Goal: Transaction & Acquisition: Purchase product/service

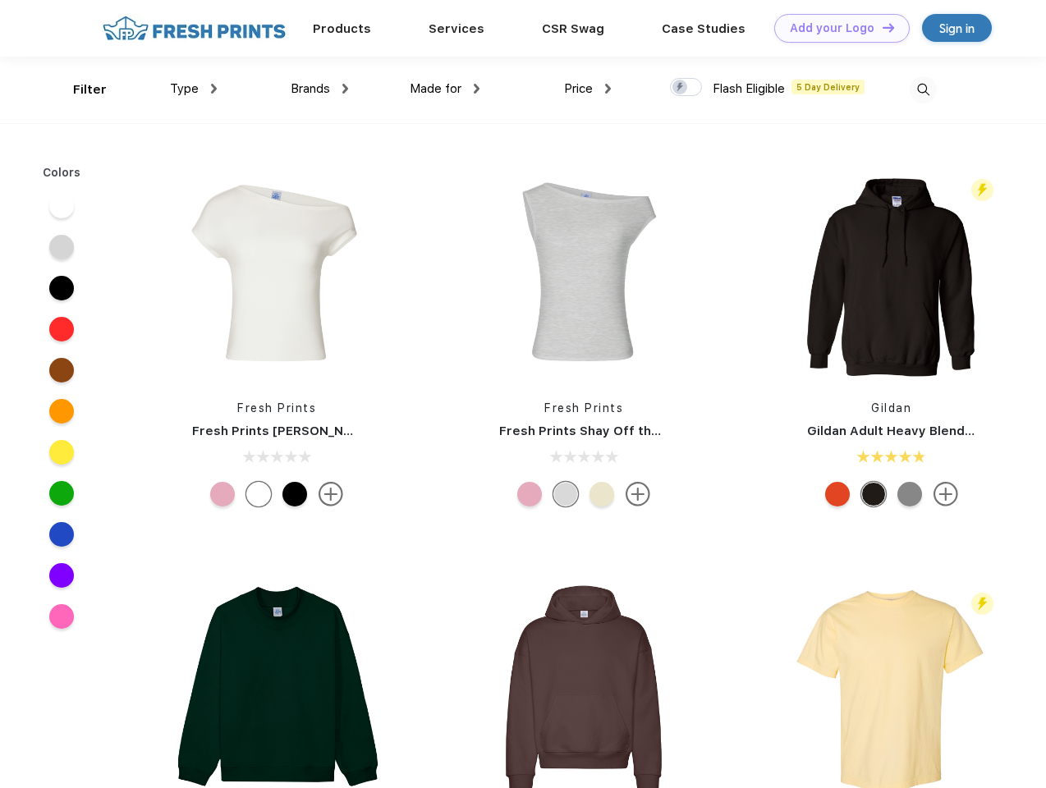
scroll to position [1, 0]
click at [836, 28] on link "Add your Logo Design Tool" at bounding box center [843, 28] width 136 height 29
click at [0, 0] on div "Design Tool" at bounding box center [0, 0] width 0 height 0
click at [881, 27] on link "Add your Logo Design Tool" at bounding box center [843, 28] width 136 height 29
click at [79, 90] on div "Filter" at bounding box center [90, 89] width 34 height 19
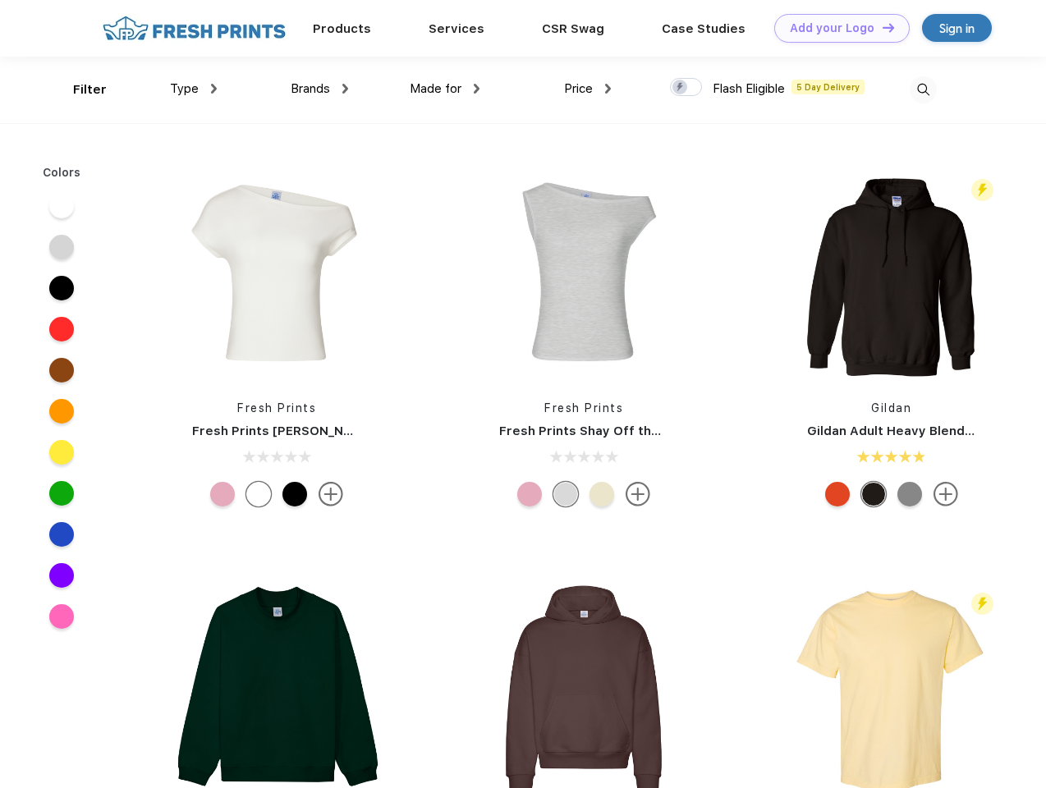
click at [194, 89] on span "Type" at bounding box center [184, 88] width 29 height 15
click at [319, 89] on span "Brands" at bounding box center [310, 88] width 39 height 15
click at [445, 89] on span "Made for" at bounding box center [436, 88] width 52 height 15
click at [588, 89] on span "Price" at bounding box center [578, 88] width 29 height 15
click at [687, 88] on div at bounding box center [686, 87] width 32 height 18
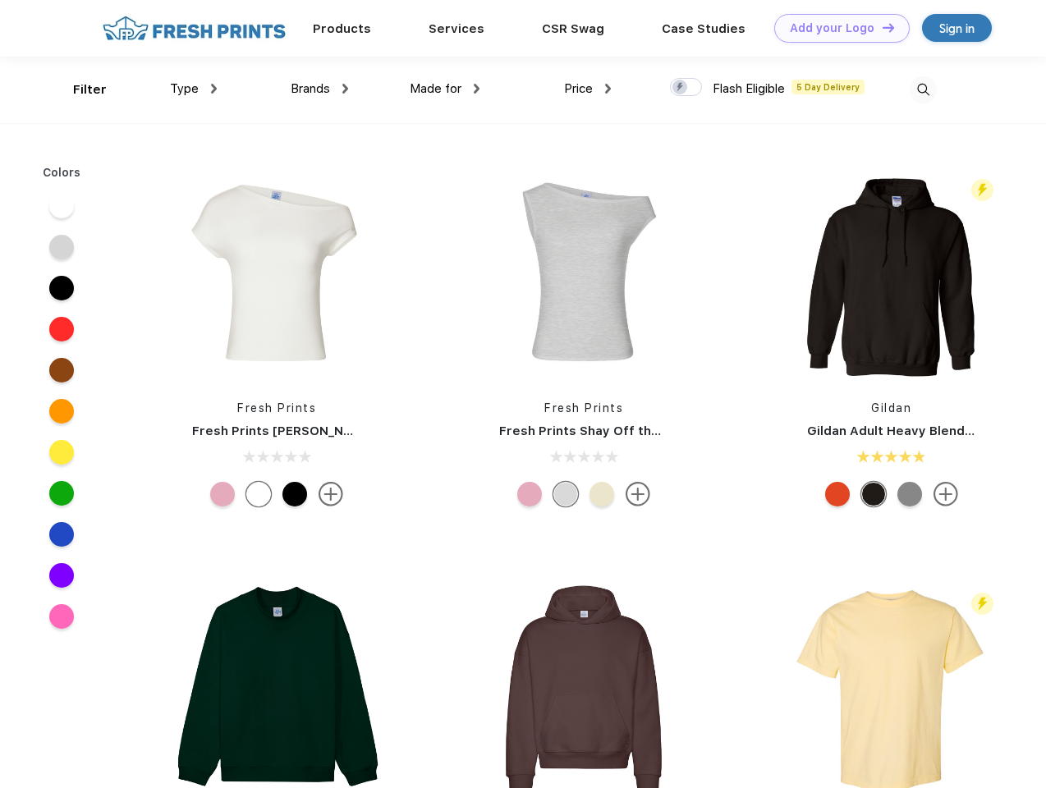
click at [681, 88] on input "checkbox" at bounding box center [675, 82] width 11 height 11
click at [923, 90] on img at bounding box center [923, 89] width 27 height 27
